Goal: Information Seeking & Learning: Check status

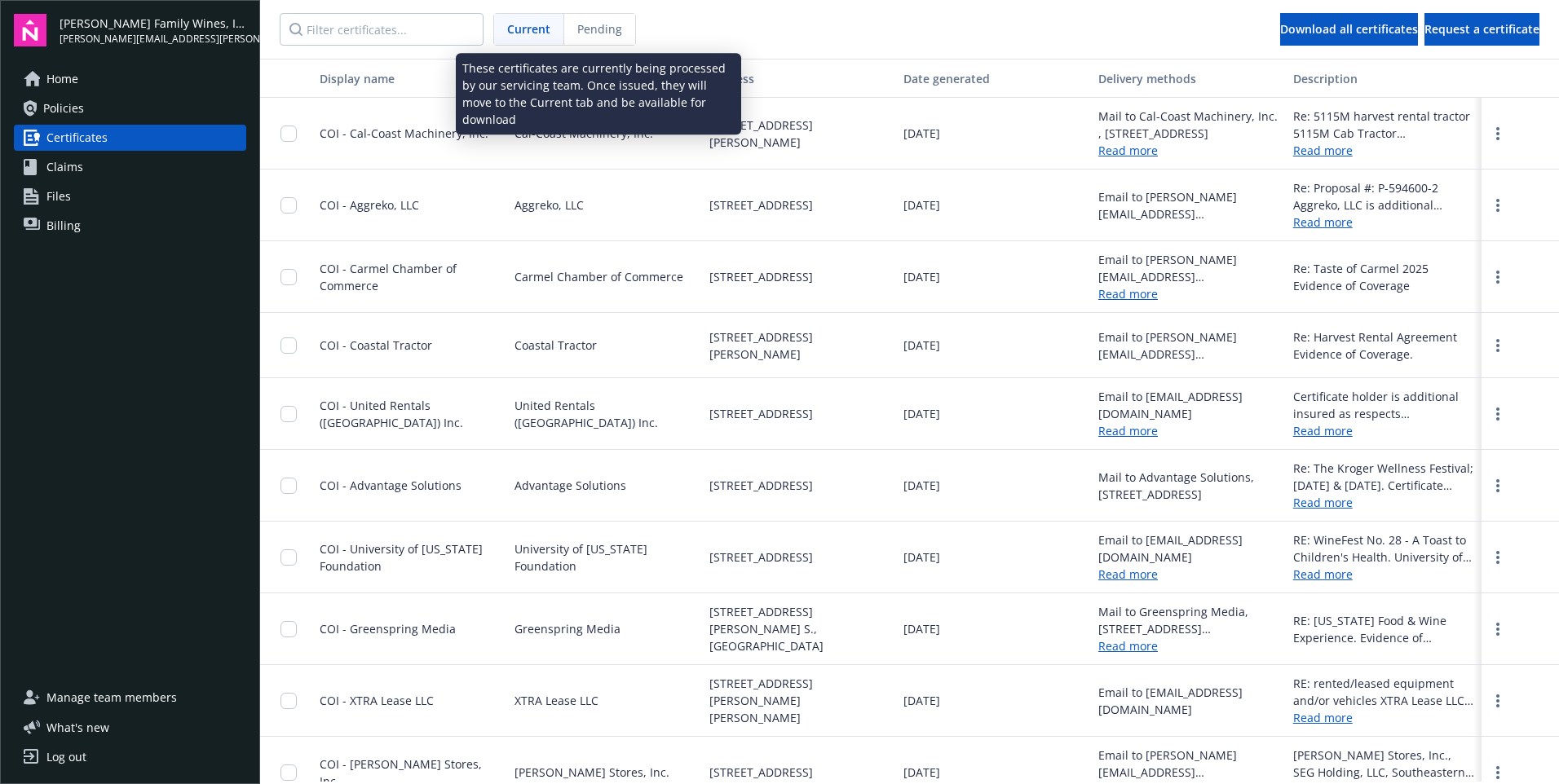
click at [597, 15] on div "Pending" at bounding box center [600, 29] width 71 height 31
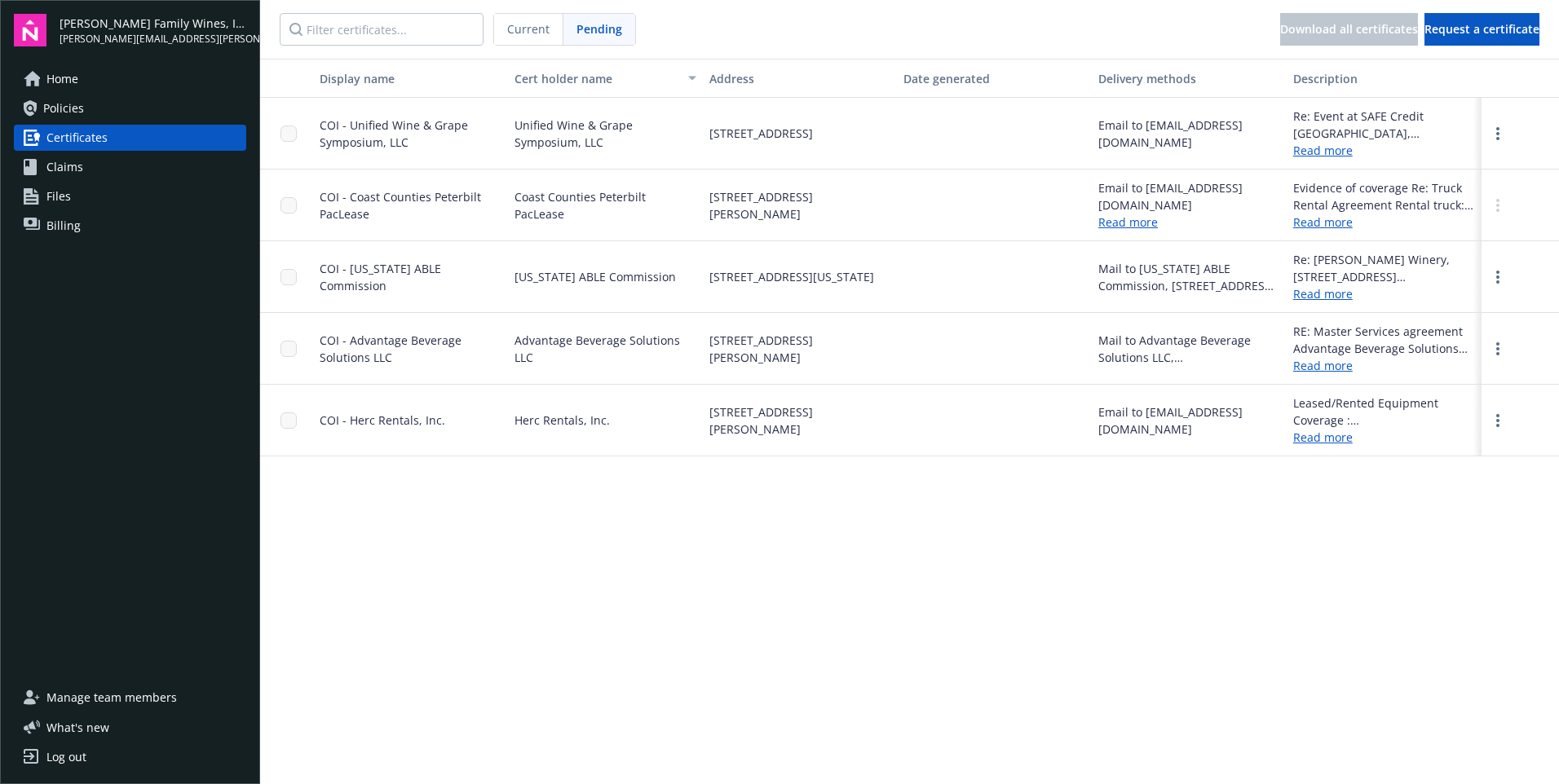
click at [533, 29] on span "Current" at bounding box center [528, 29] width 42 height 17
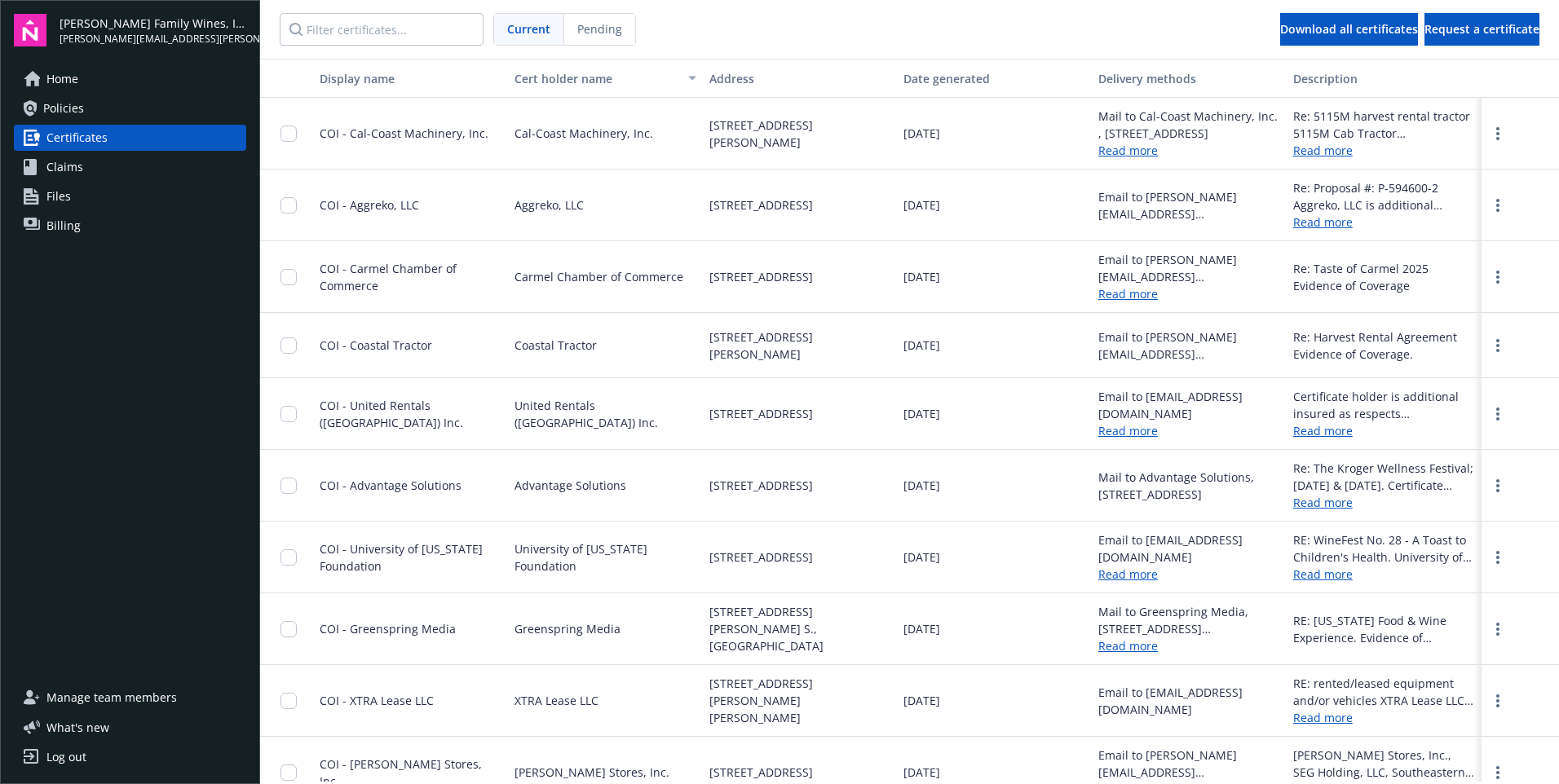
click at [65, 74] on span "Home" at bounding box center [62, 79] width 31 height 26
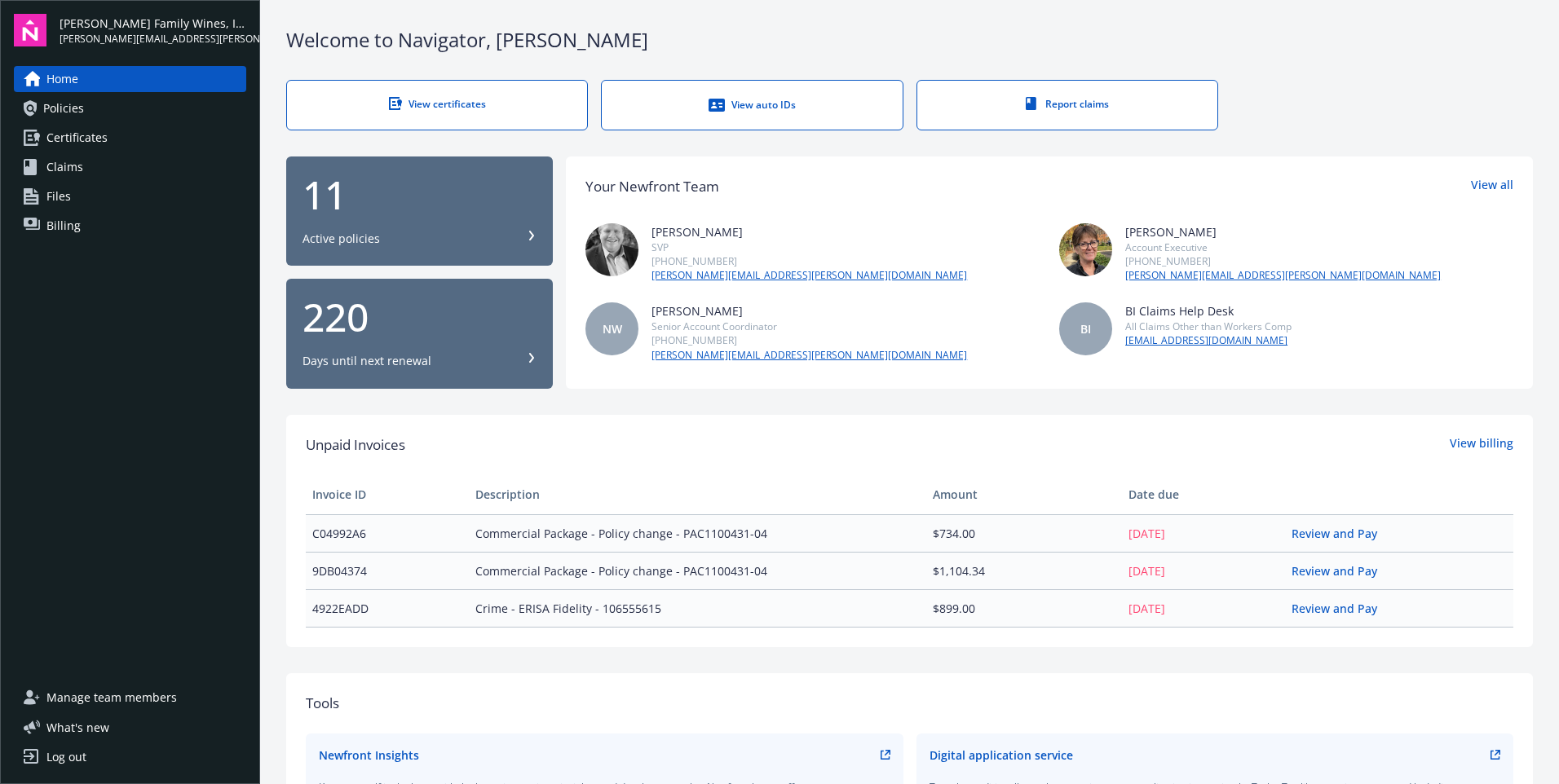
click at [438, 101] on div "View certificates" at bounding box center [437, 103] width 235 height 14
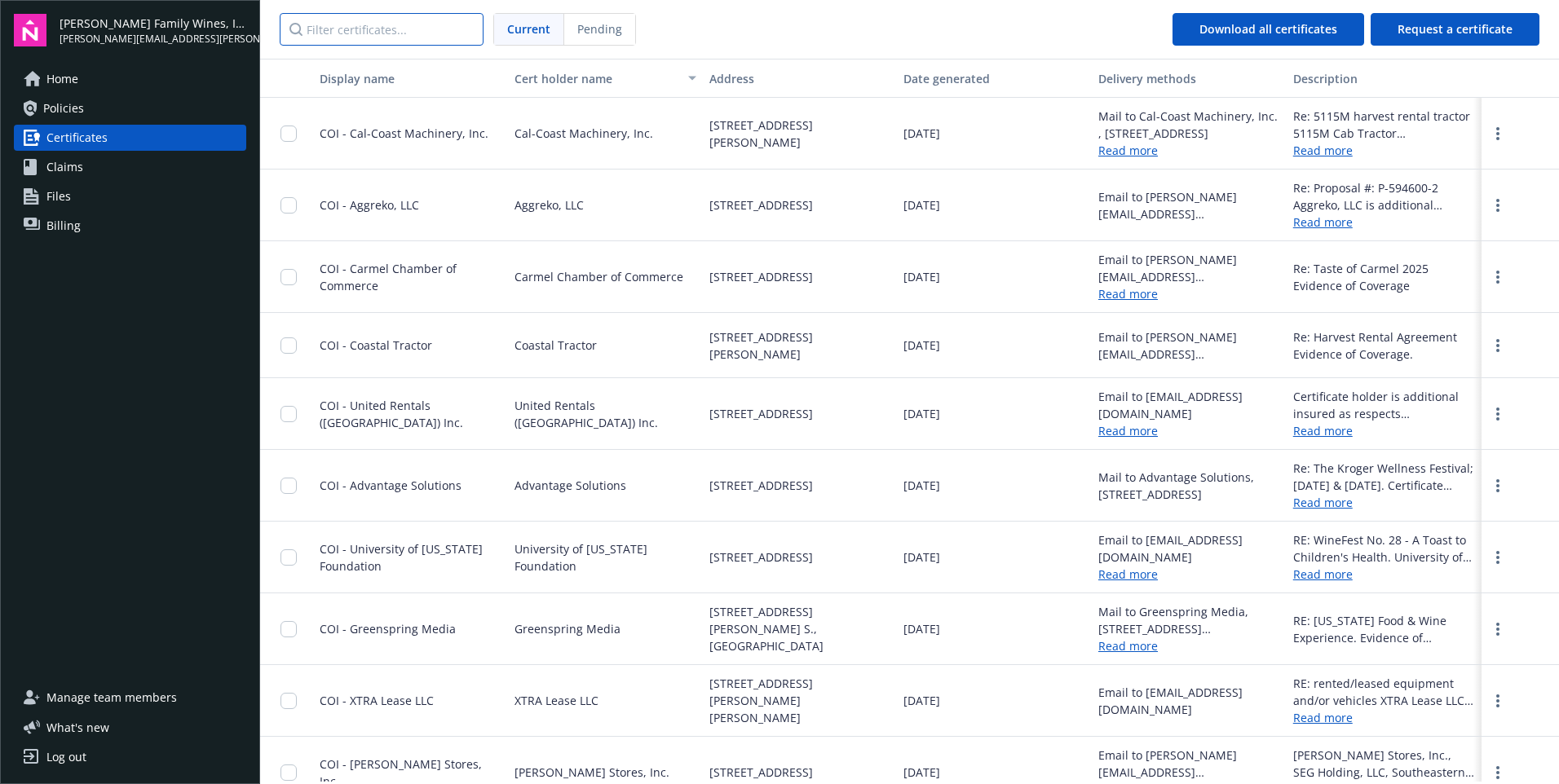
click at [356, 31] on input "Filter certificates..." at bounding box center [381, 29] width 204 height 32
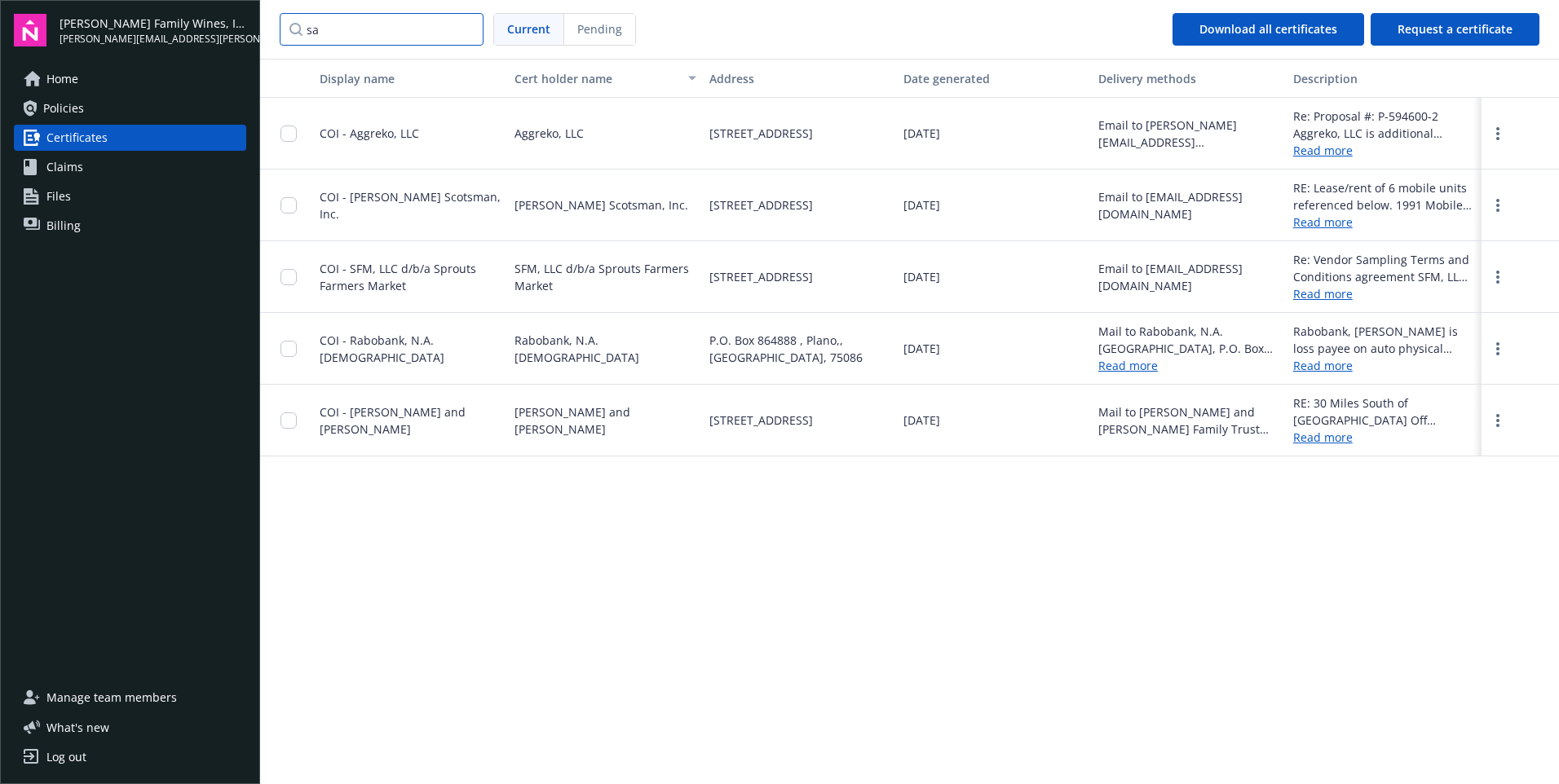
type input "s"
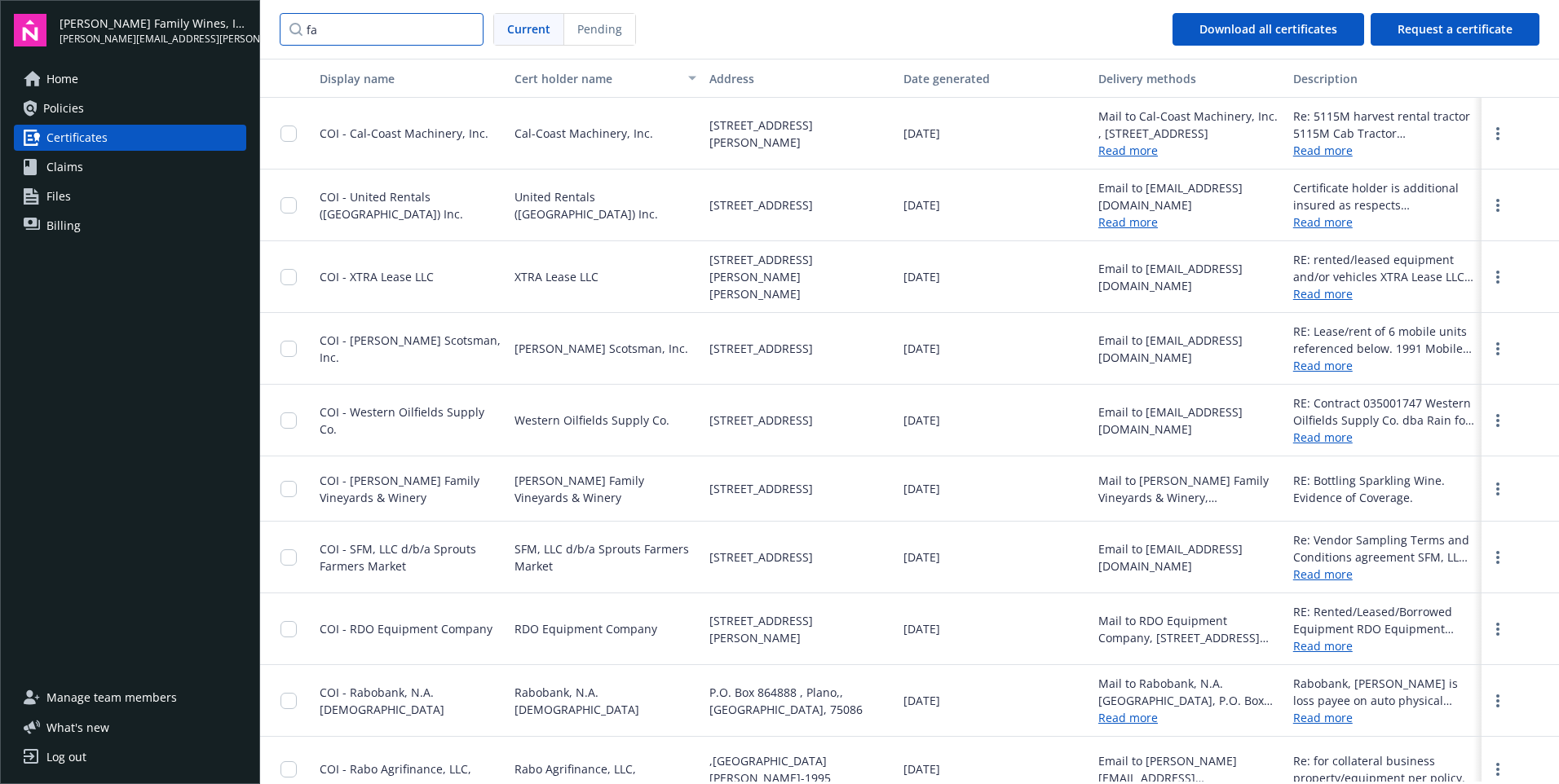
type input "f"
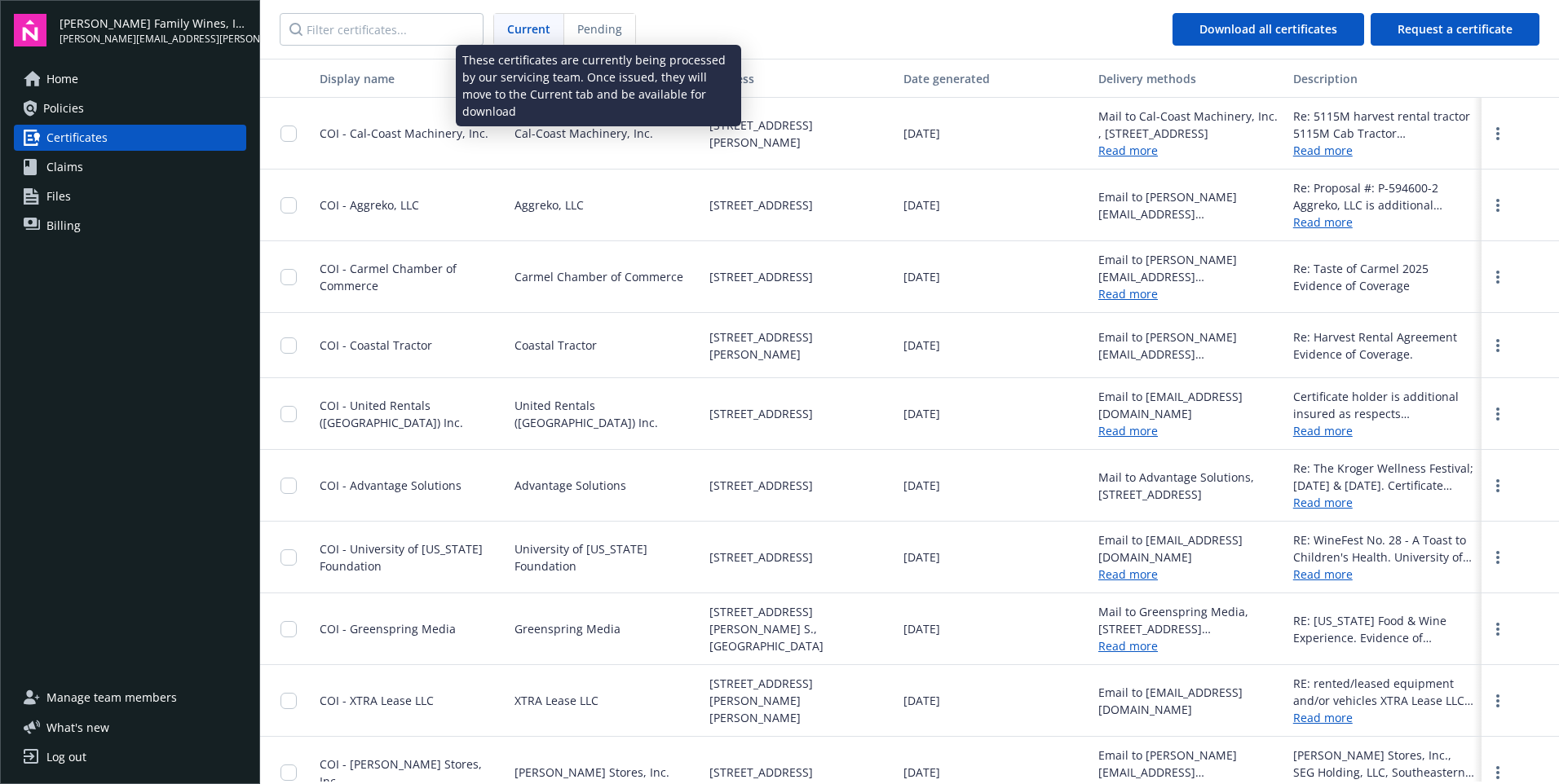
click at [617, 23] on span "Pending" at bounding box center [599, 29] width 45 height 17
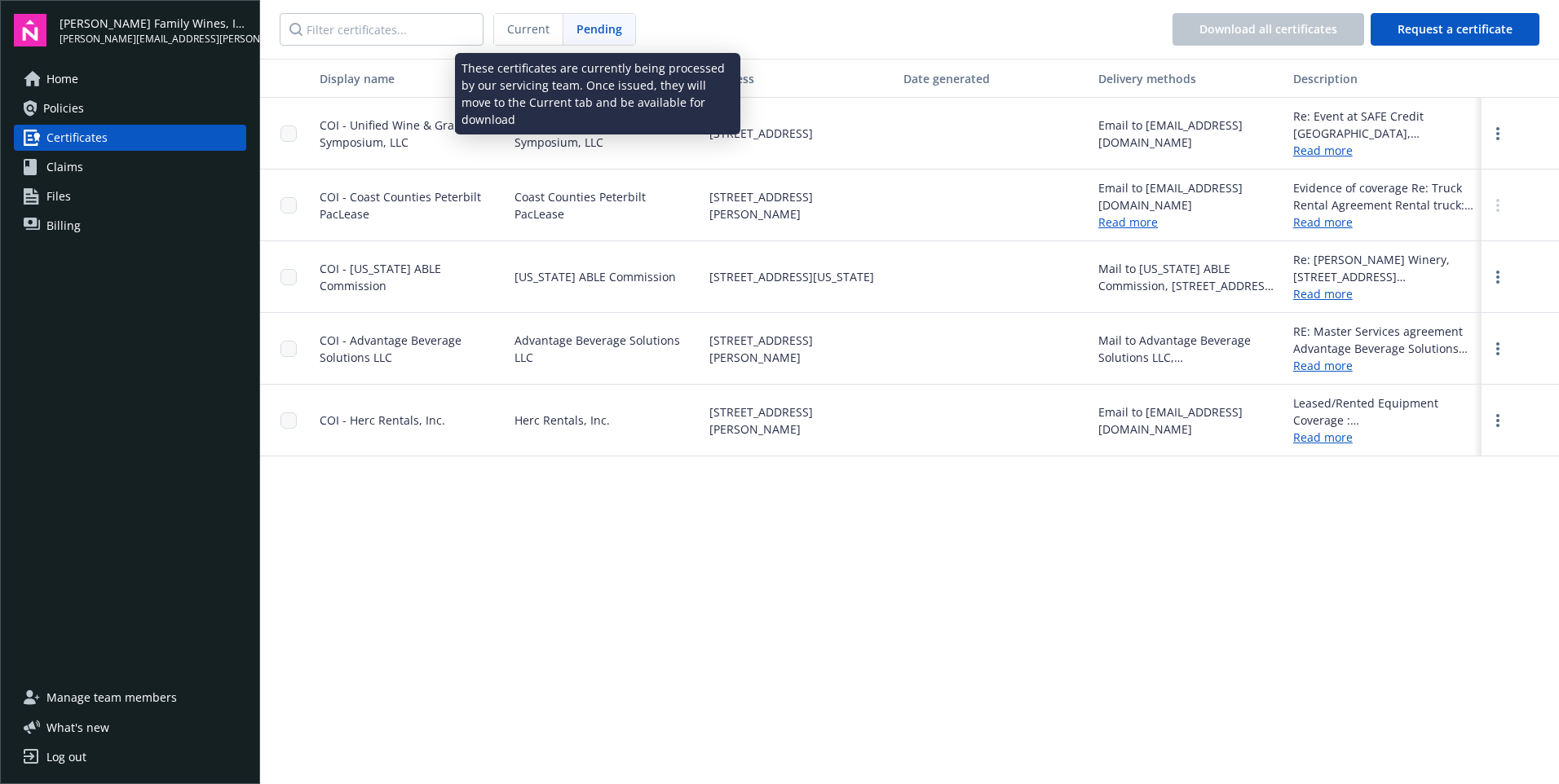
click at [608, 31] on span "Pending" at bounding box center [598, 29] width 46 height 17
click at [599, 27] on span "Pending" at bounding box center [598, 29] width 46 height 17
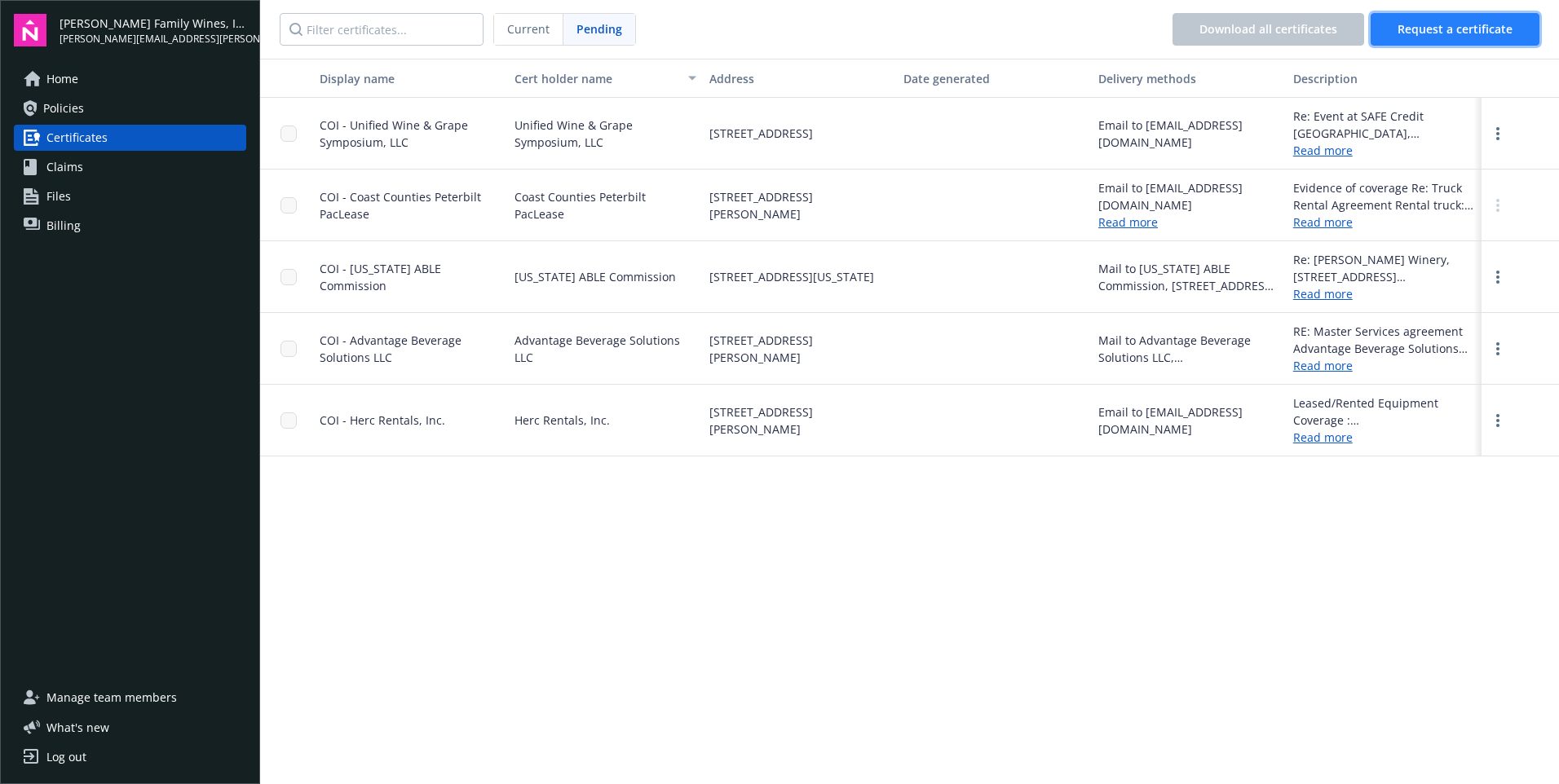
click at [1420, 30] on span "Request a certificate" at bounding box center [1455, 29] width 115 height 16
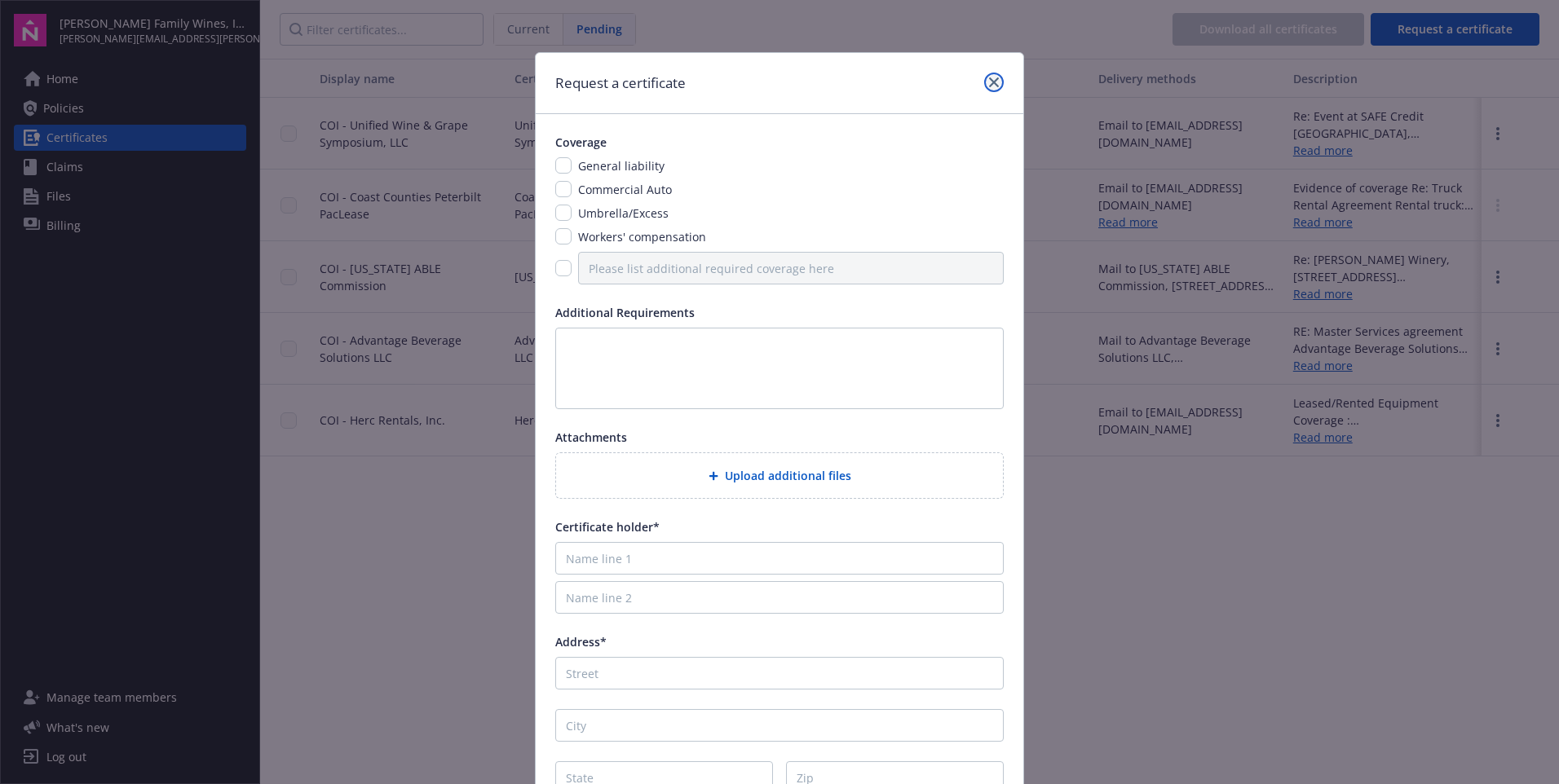
click at [989, 85] on icon "close" at bounding box center [994, 83] width 10 height 10
